Goal: Find contact information: Find contact information

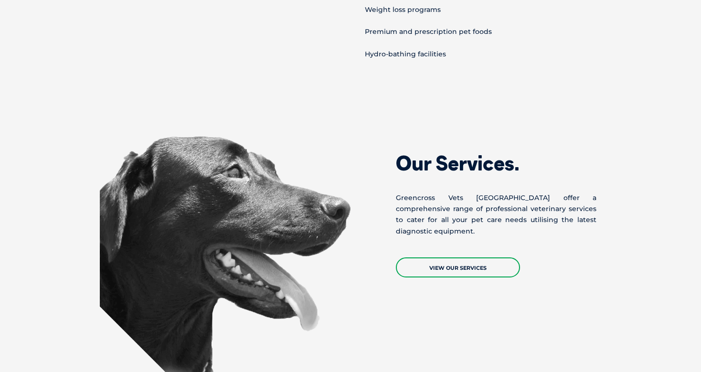
scroll to position [982, 0]
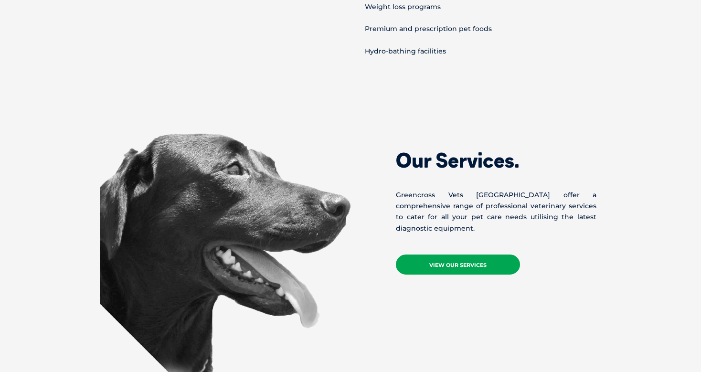
click at [452, 254] on link "View Our Services" at bounding box center [458, 264] width 124 height 20
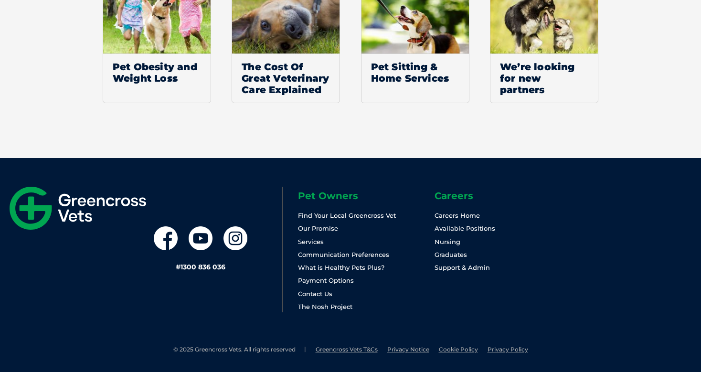
scroll to position [896, 0]
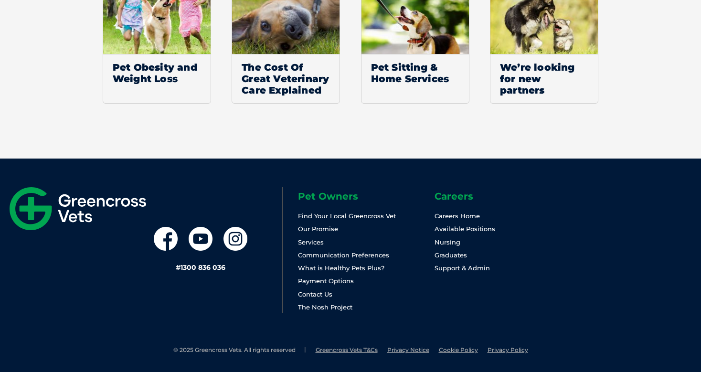
click at [442, 271] on link "Support & Admin" at bounding box center [461, 268] width 55 height 8
click at [321, 295] on link "Contact Us" at bounding box center [315, 294] width 34 height 8
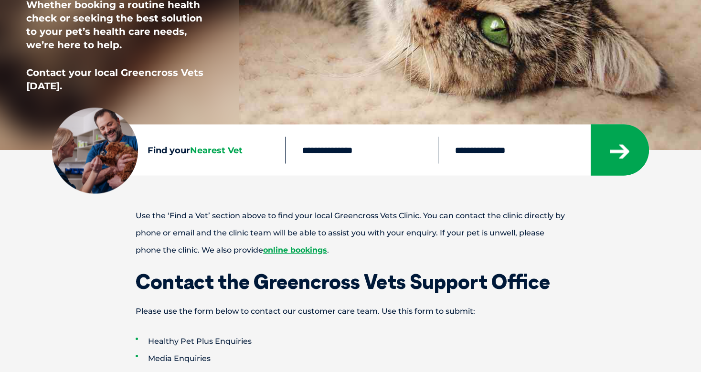
scroll to position [260, 0]
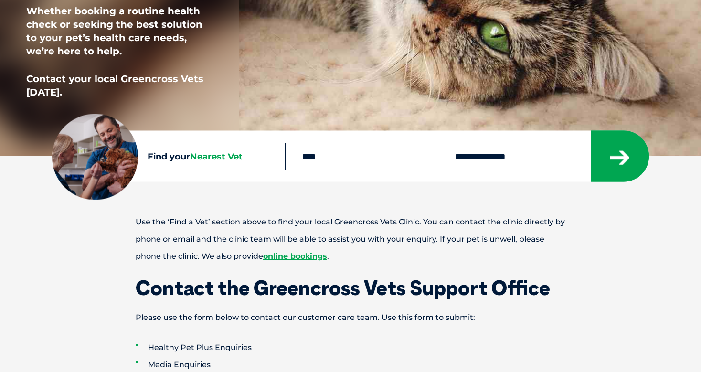
type input "****"
select select "**"
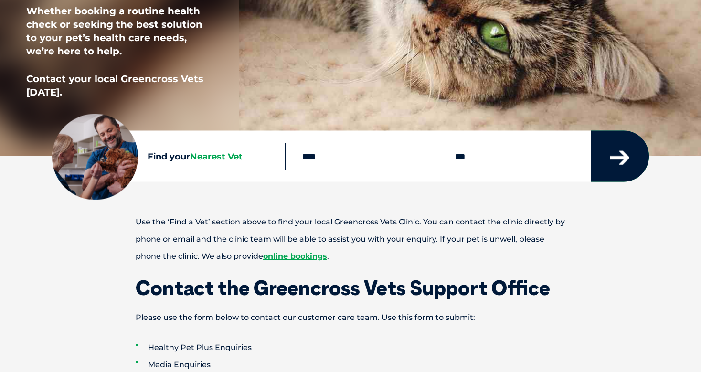
click at [616, 149] on button "submit" at bounding box center [619, 156] width 58 height 51
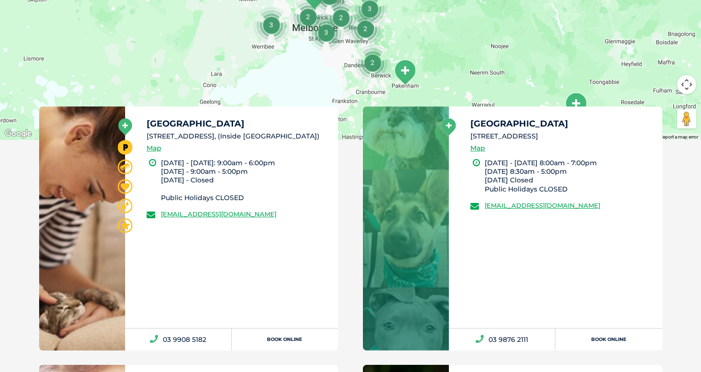
scroll to position [461, 0]
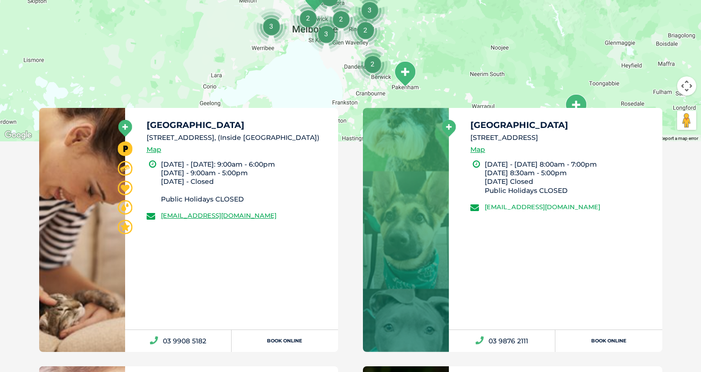
click at [508, 207] on link "[EMAIL_ADDRESS][DOMAIN_NAME]" at bounding box center [542, 207] width 116 height 8
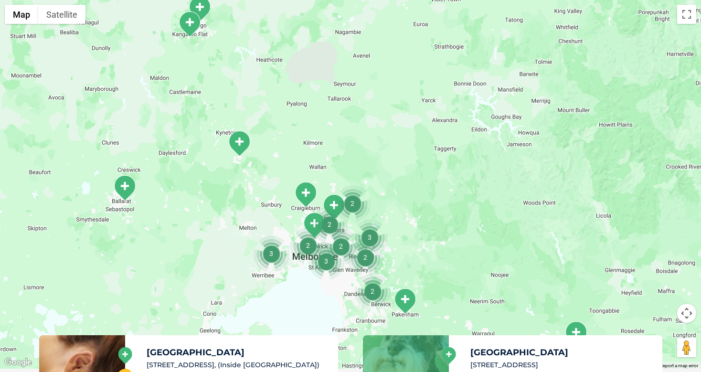
scroll to position [219, 0]
